Goal: Task Accomplishment & Management: Use online tool/utility

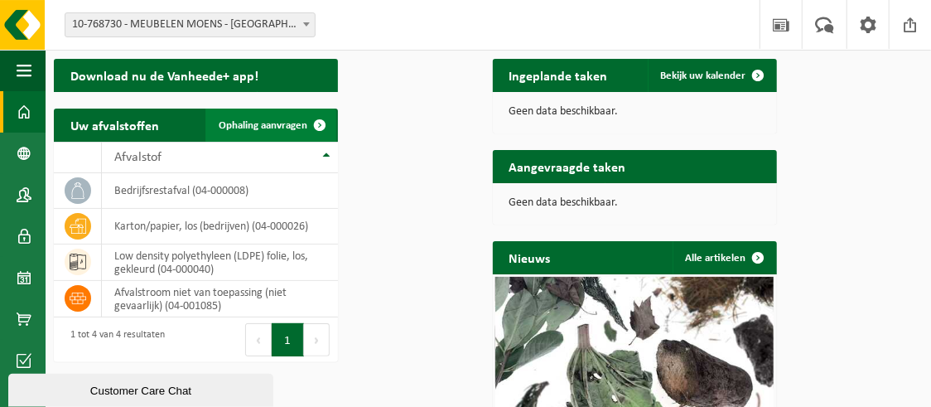
click at [307, 131] on span "Ophaling aanvragen" at bounding box center [263, 125] width 89 height 11
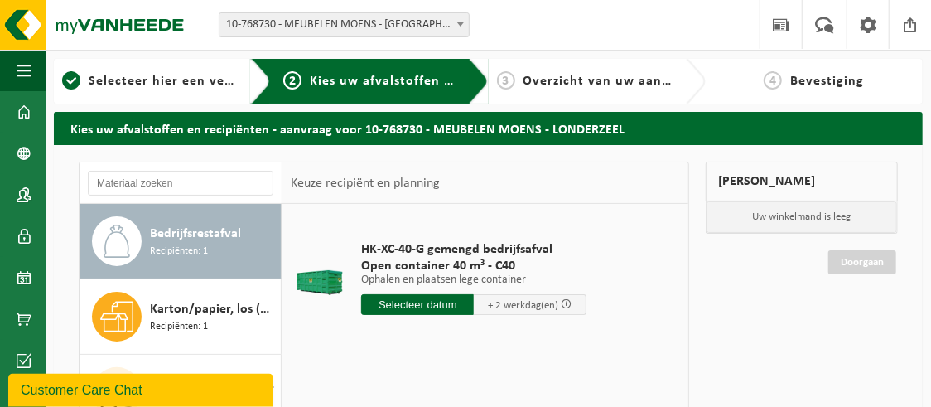
click at [412, 315] on input "text" at bounding box center [417, 304] width 113 height 21
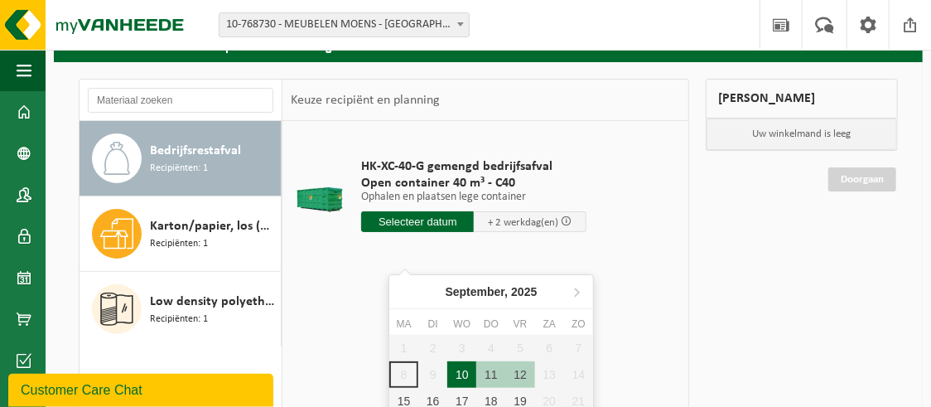
click at [457, 371] on div "10" at bounding box center [461, 374] width 29 height 26
type input "Van 2025-09-10"
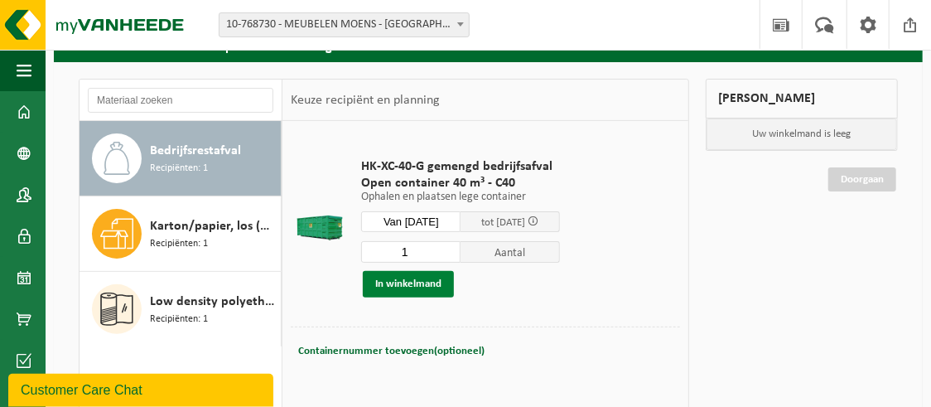
click at [431, 297] on button "In winkelmand" at bounding box center [408, 284] width 91 height 26
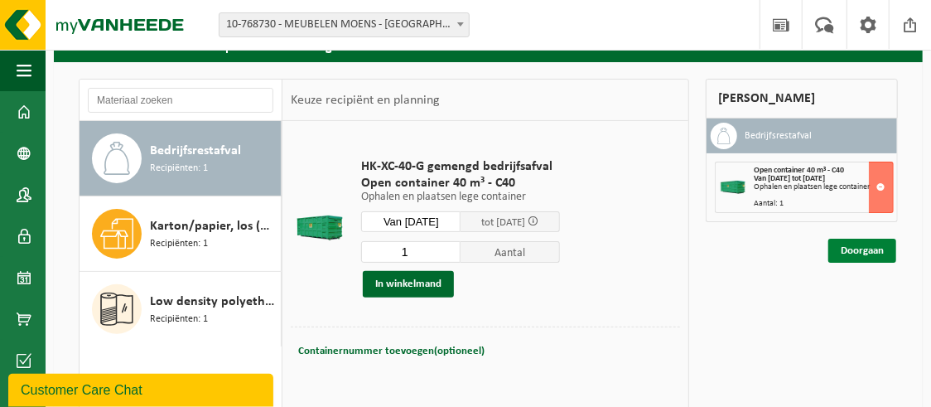
click at [856, 262] on link "Doorgaan" at bounding box center [862, 250] width 68 height 24
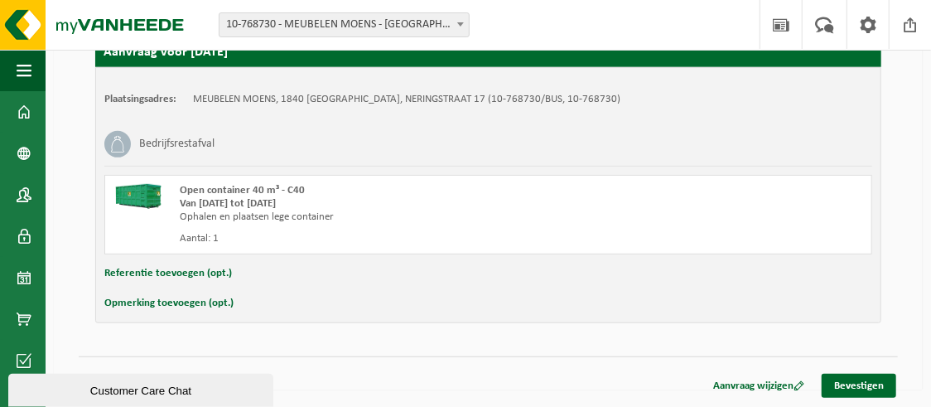
scroll to position [345, 0]
click at [850, 388] on link "Bevestigen" at bounding box center [858, 385] width 75 height 24
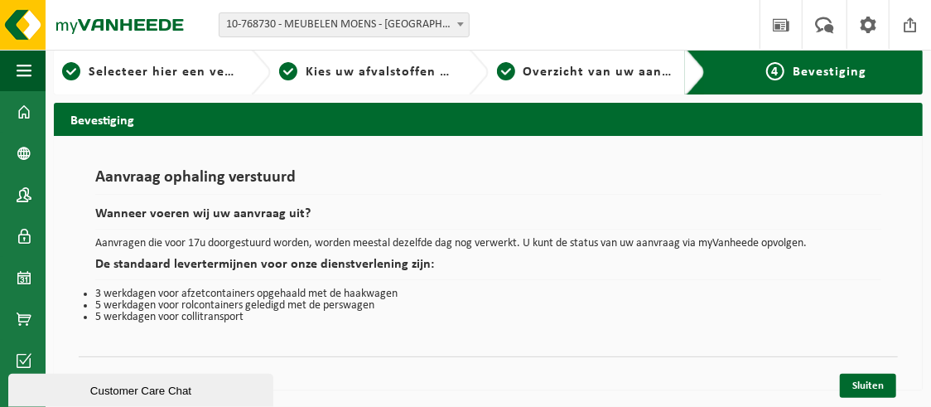
scroll to position [51, 0]
click at [867, 390] on link "Sluiten" at bounding box center [868, 385] width 56 height 24
